Goal: Task Accomplishment & Management: Use online tool/utility

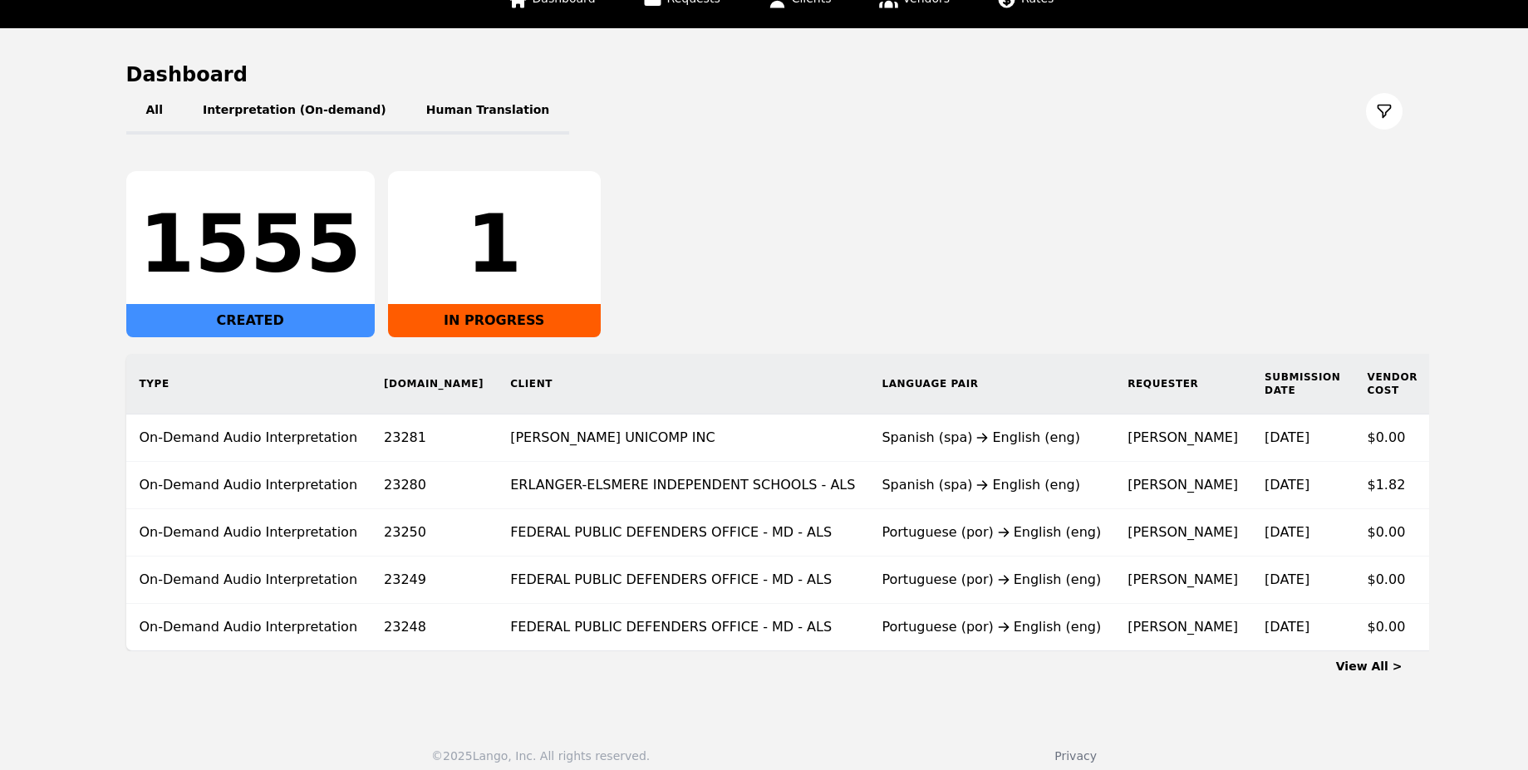
scroll to position [149, 0]
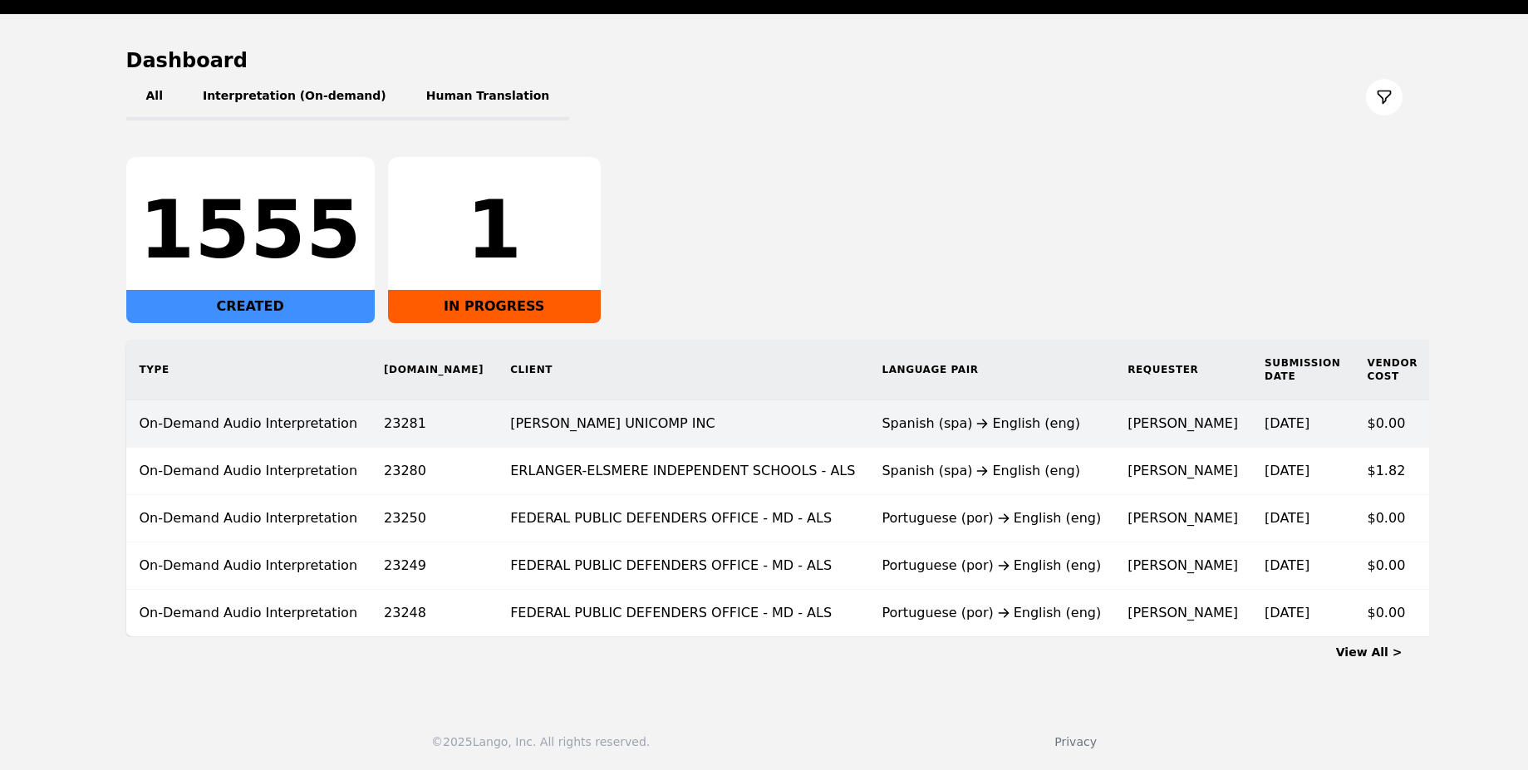
click at [915, 414] on div "Spanish (spa) English (eng)" at bounding box center [991, 424] width 219 height 20
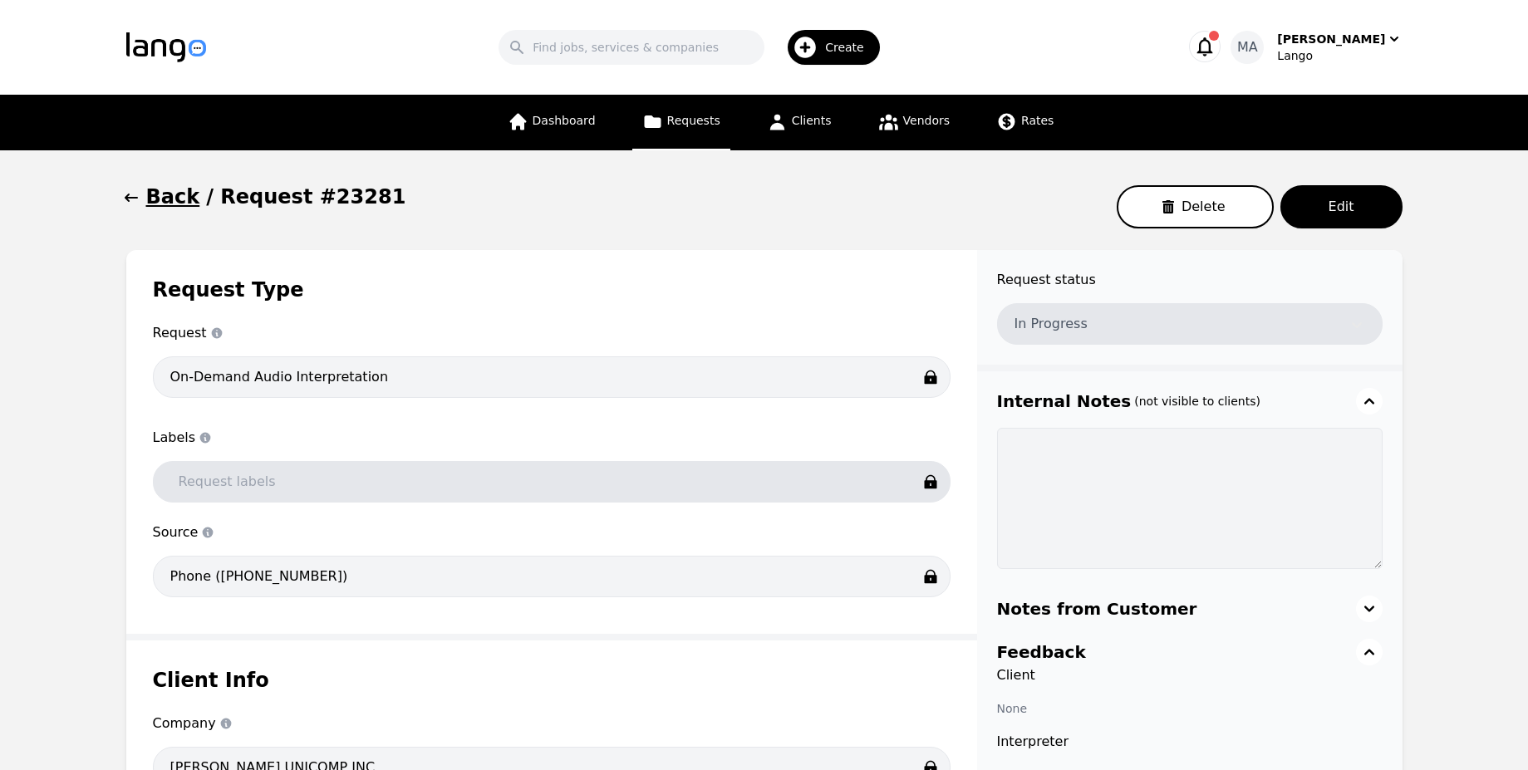
click at [133, 197] on icon "button" at bounding box center [131, 198] width 17 height 17
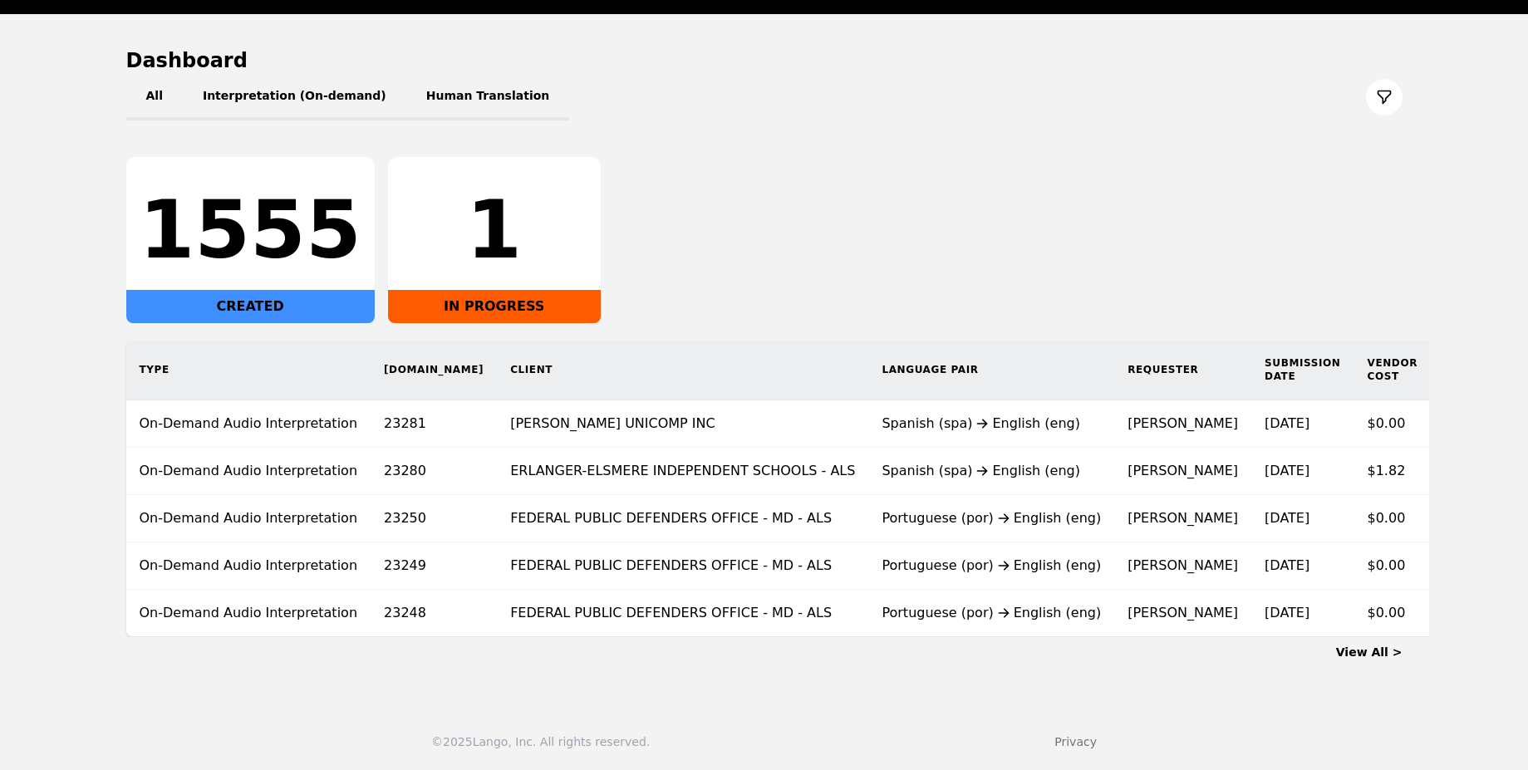
scroll to position [149, 0]
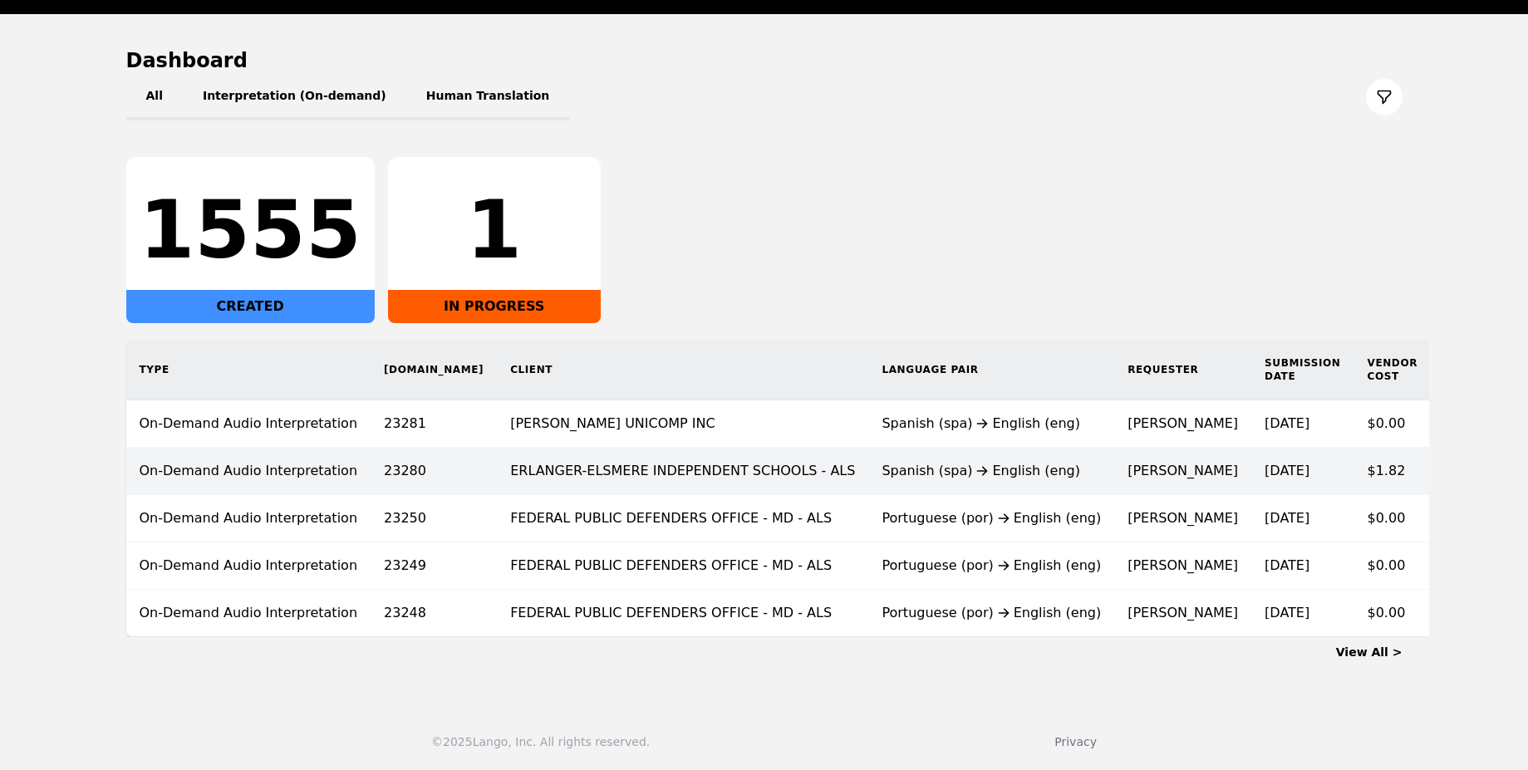
click at [572, 448] on td "ERLANGER-ELSMERE INDEPENDENT SCHOOLS - ALS" at bounding box center [683, 471] width 372 height 47
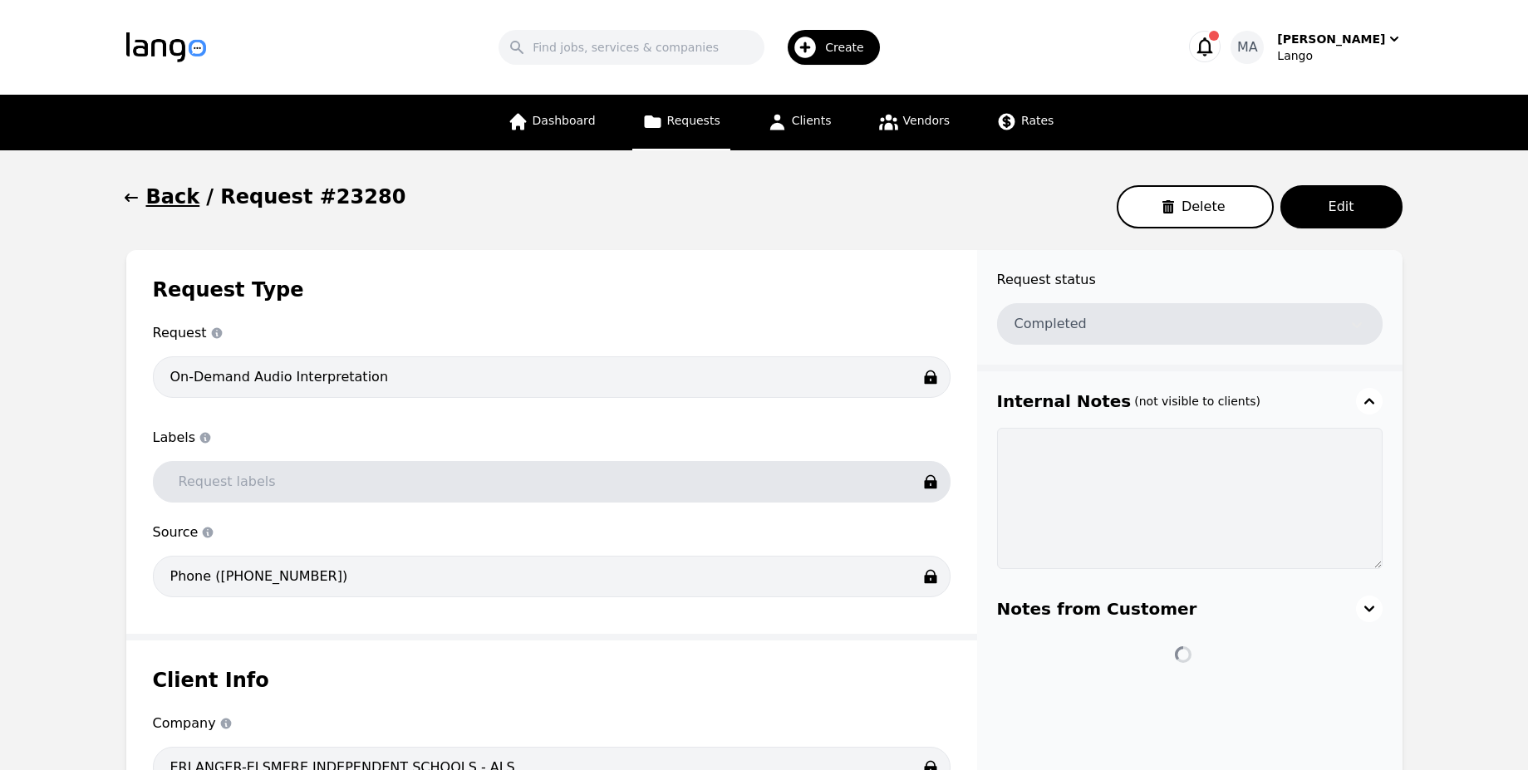
type input "00:06:05"
type input "$0.00"
type input "00:06:05"
type input "$0.30"
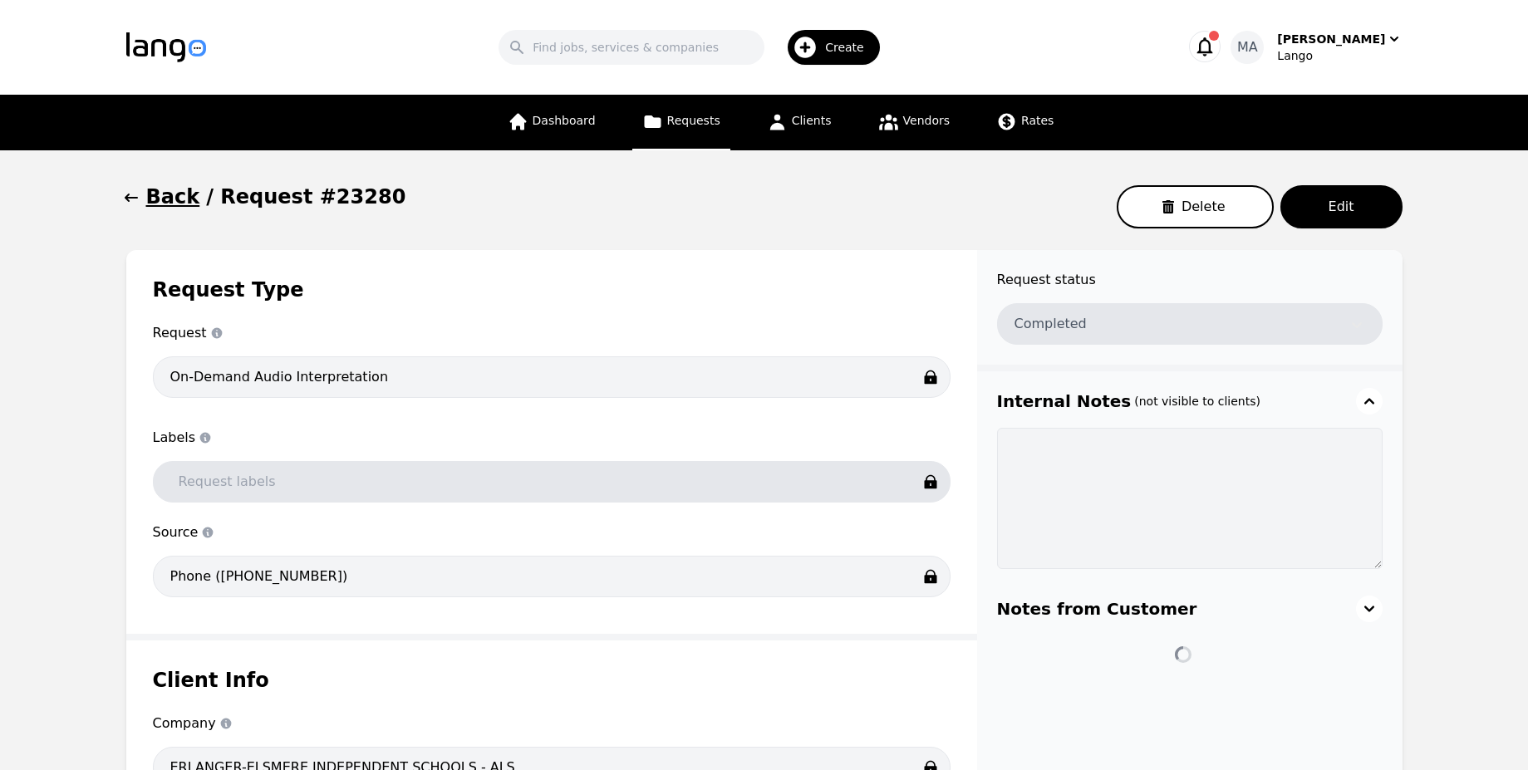
type input "Per Minute"
type input "$1.82"
